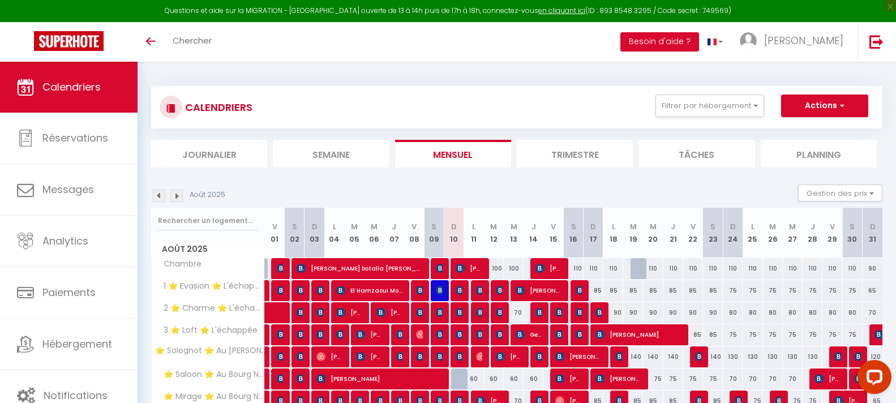
scroll to position [151, 0]
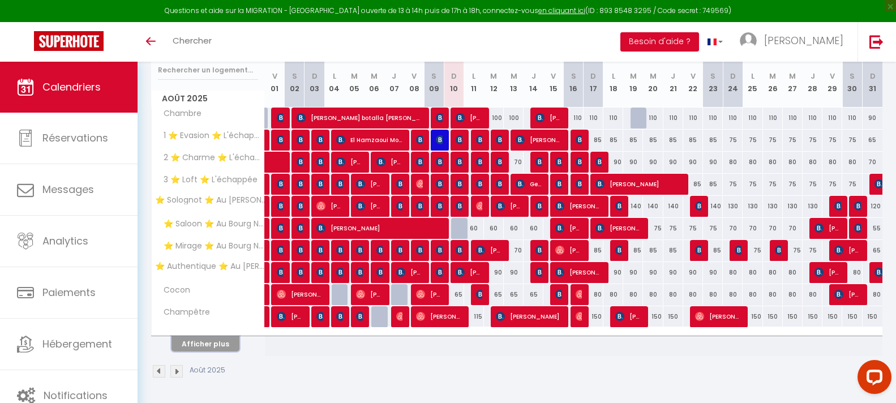
click at [204, 338] on button "Afficher plus" at bounding box center [205, 343] width 68 height 15
select select
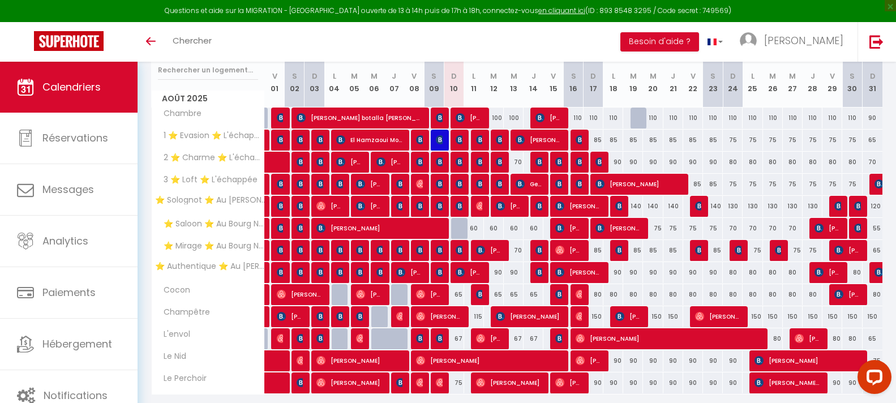
click at [461, 229] on div at bounding box center [461, 229] width 20 height 22
type input "60"
select select "1"
type input "Dim 10 Août 2025"
type input "Lun 11 Août 2025"
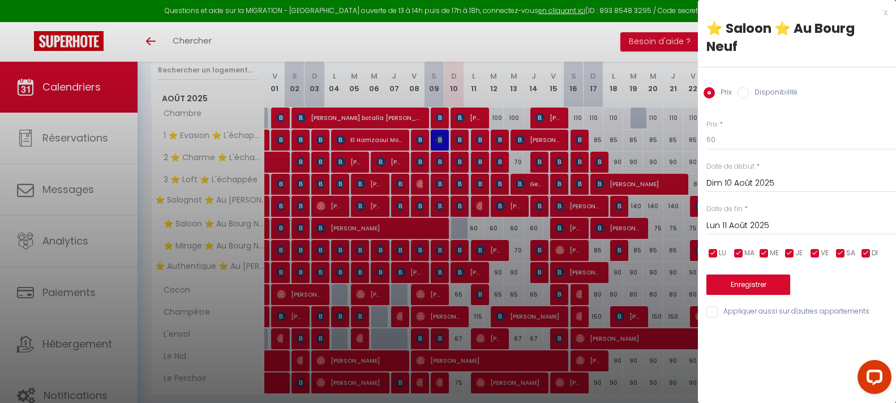
click at [766, 87] on label "Disponibilité" at bounding box center [773, 93] width 49 height 12
click at [749, 87] on input "Disponibilité" at bounding box center [742, 92] width 11 height 11
radio input "true"
radio input "false"
click at [752, 276] on button "Enregistrer" at bounding box center [748, 286] width 84 height 20
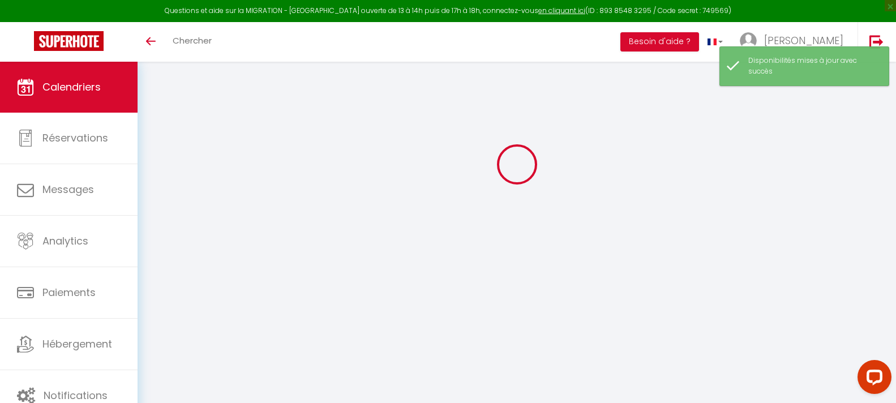
scroll to position [62, 0]
drag, startPoint x: 454, startPoint y: 48, endPoint x: 448, endPoint y: 45, distance: 6.3
click at [448, 45] on div "Toggle menubar Chercher BUTTON Besoin d'aide ? [PERSON_NAME] Équipe" at bounding box center [484, 42] width 805 height 40
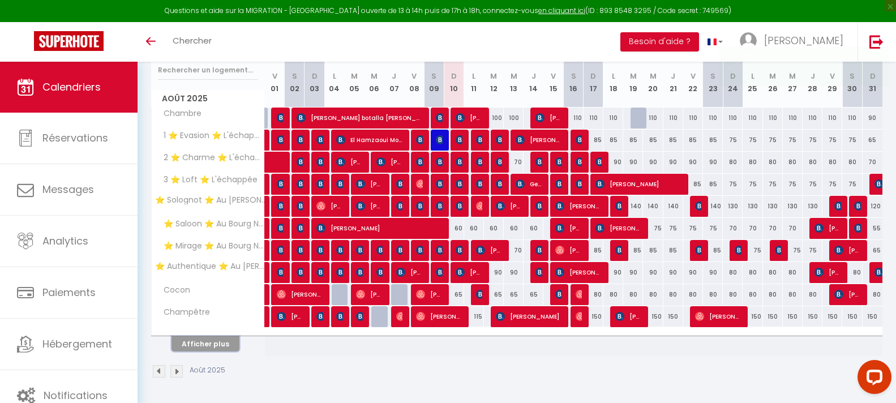
drag, startPoint x: 203, startPoint y: 344, endPoint x: 260, endPoint y: 216, distance: 139.9
click at [204, 343] on button "Afficher plus" at bounding box center [205, 343] width 68 height 15
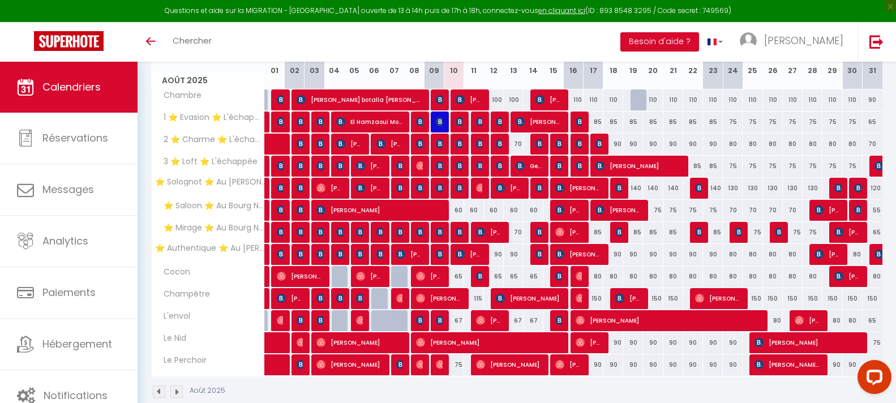
scroll to position [189, 0]
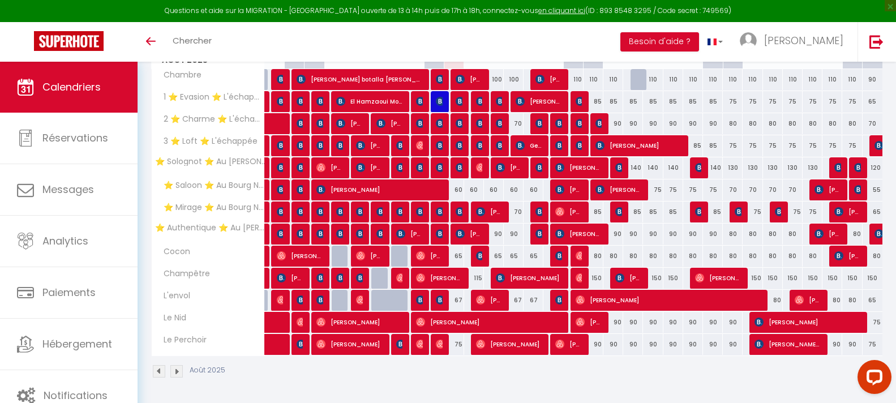
drag, startPoint x: 483, startPoint y: 41, endPoint x: 475, endPoint y: 39, distance: 8.2
click at [473, 41] on div "Toggle menubar Chercher BUTTON Besoin d'aide ? [PERSON_NAME] Équipe" at bounding box center [484, 42] width 805 height 40
drag, startPoint x: 524, startPoint y: 41, endPoint x: 511, endPoint y: 41, distance: 13.6
click at [511, 41] on div "Toggle menubar Chercher BUTTON Besoin d'aide ? [PERSON_NAME] Équipe" at bounding box center [484, 42] width 805 height 40
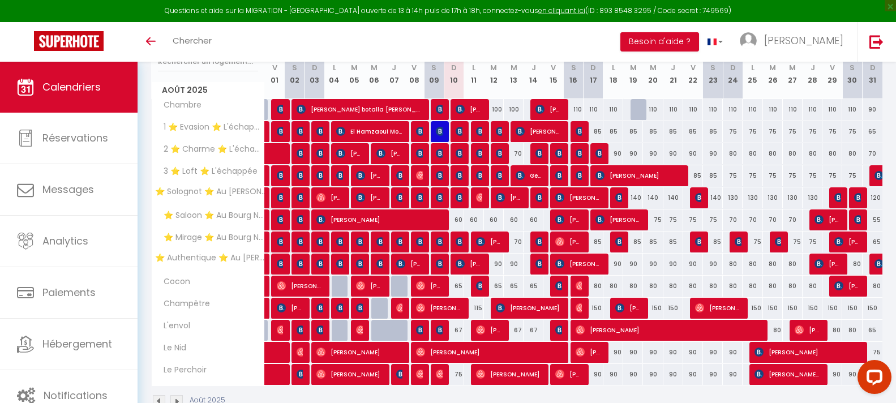
scroll to position [132, 0]
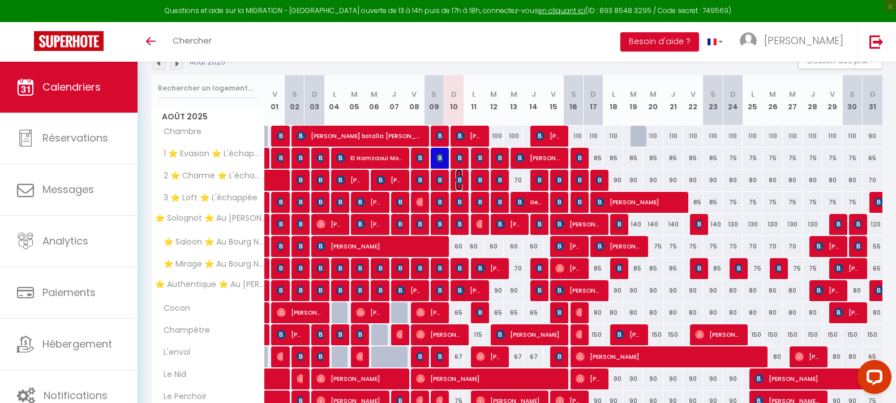
click at [460, 178] on img at bounding box center [460, 179] width 9 height 9
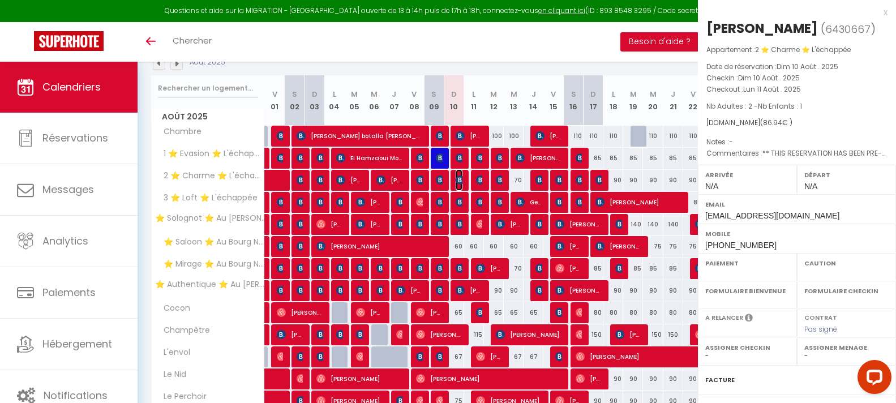
select select "OK"
select select "KO"
select select "0"
select select "1"
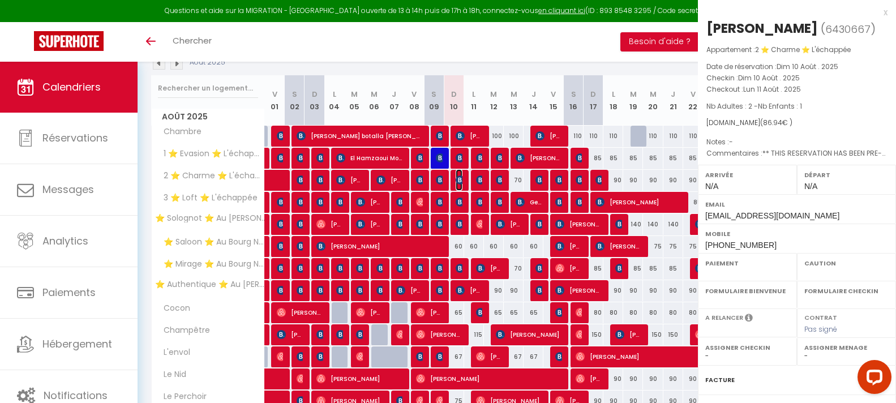
select select
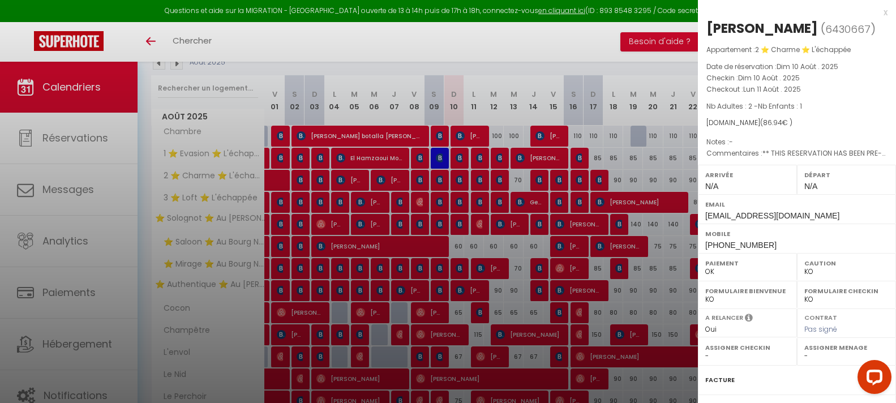
click at [460, 178] on div at bounding box center [448, 201] width 896 height 403
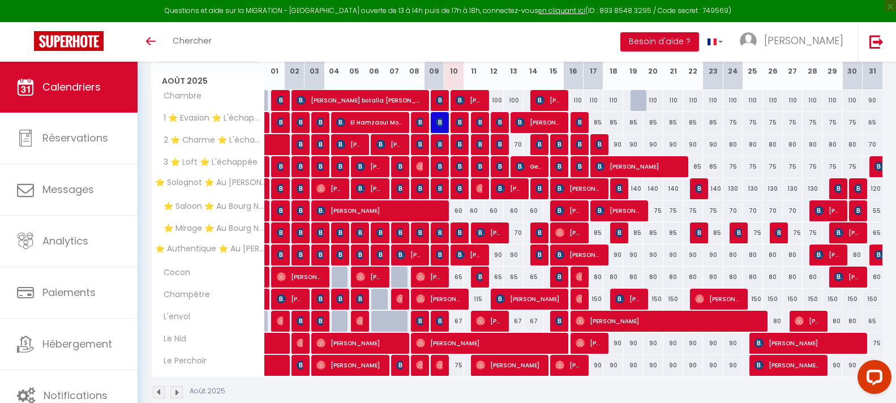
scroll to position [189, 0]
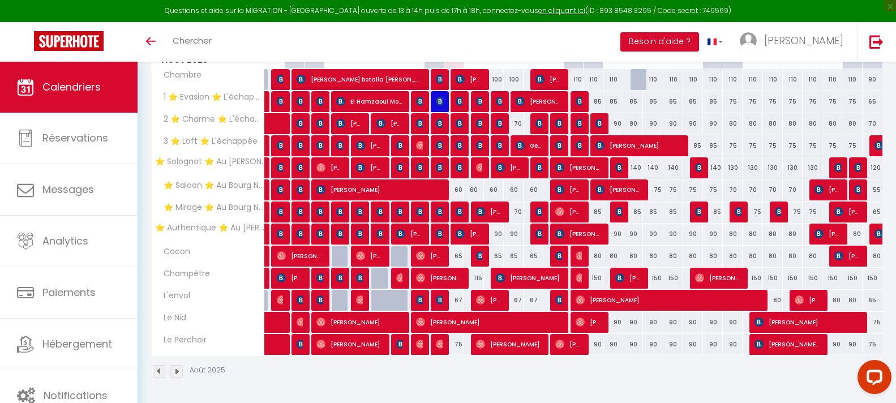
drag, startPoint x: 495, startPoint y: 46, endPoint x: 486, endPoint y: 42, distance: 9.6
click at [486, 42] on div "Toggle menubar Chercher BUTTON Besoin d'aide ? [PERSON_NAME] Équipe" at bounding box center [484, 42] width 805 height 40
drag, startPoint x: 489, startPoint y: 50, endPoint x: 477, endPoint y: 49, distance: 11.9
click at [477, 49] on div "Toggle menubar Chercher BUTTON Besoin d'aide ? [PERSON_NAME] Équipe" at bounding box center [484, 42] width 805 height 40
